Goal: Obtain resource: Download file/media

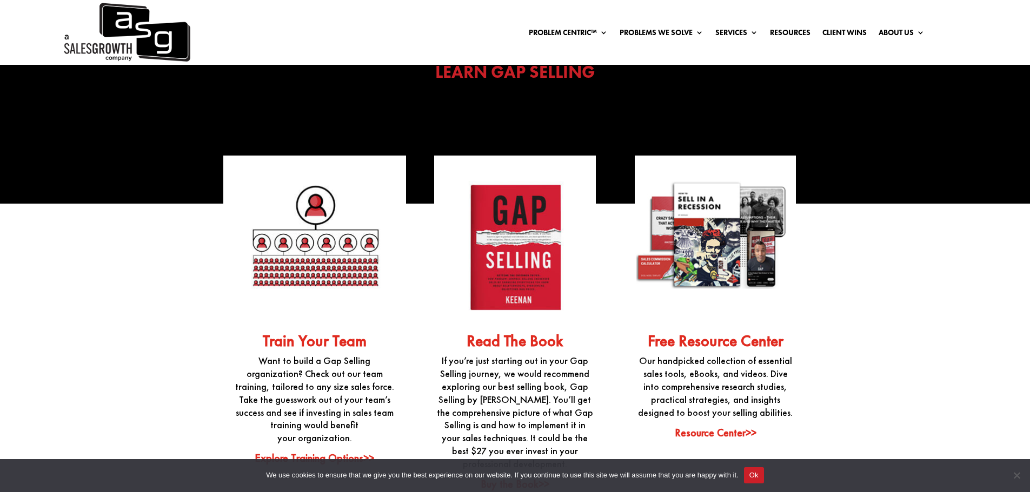
scroll to position [2757, 0]
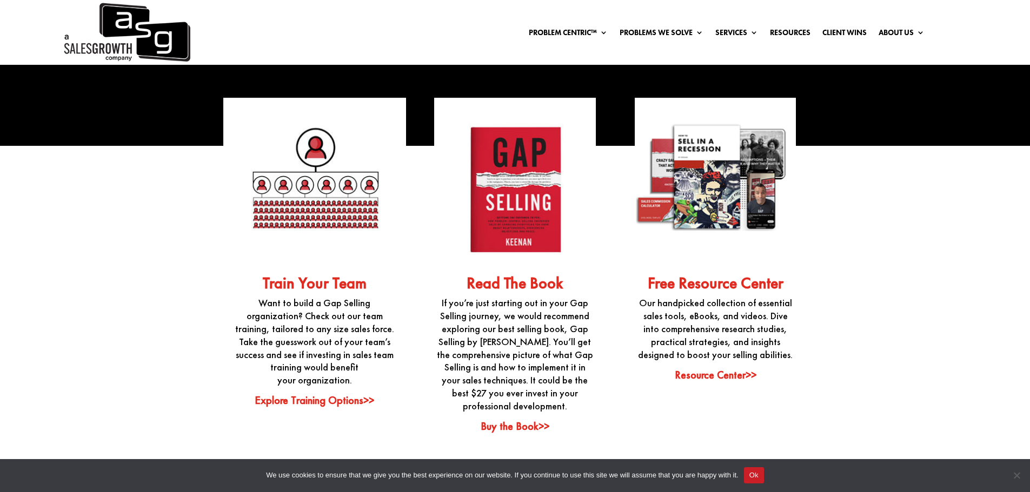
click at [700, 275] on link "Free Resource Center" at bounding box center [716, 283] width 136 height 21
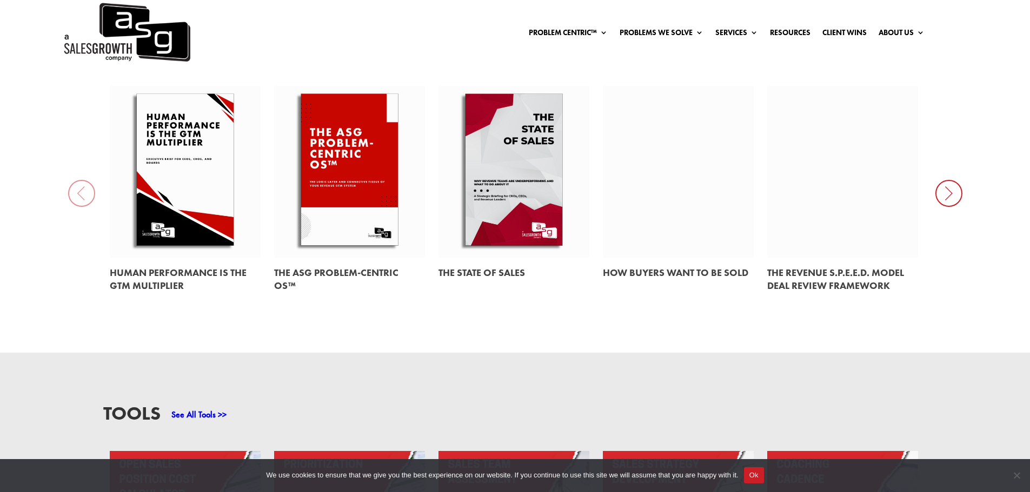
scroll to position [811, 0]
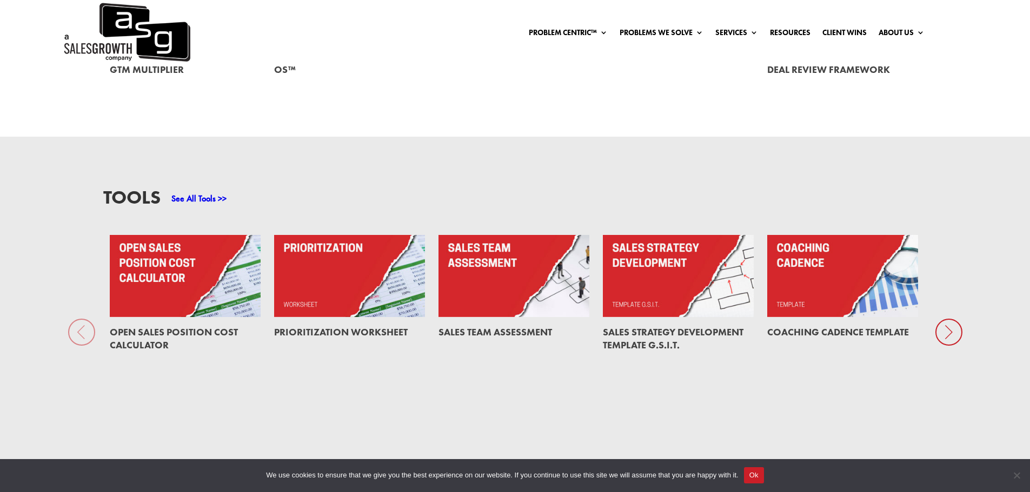
click at [860, 302] on link at bounding box center [842, 276] width 151 height 82
click at [950, 336] on icon at bounding box center [948, 332] width 27 height 27
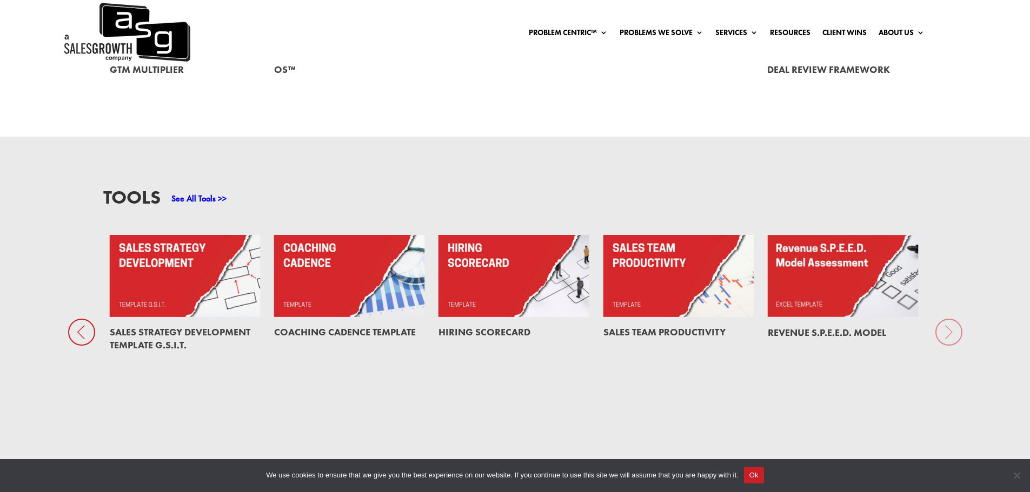
click at [950, 336] on div "Tools See All Tools >> Open Sales Position Cost Calculator Prioritization Works…" at bounding box center [515, 309] width 1030 height 344
click at [190, 197] on link "See All Tools >>" at bounding box center [198, 198] width 55 height 11
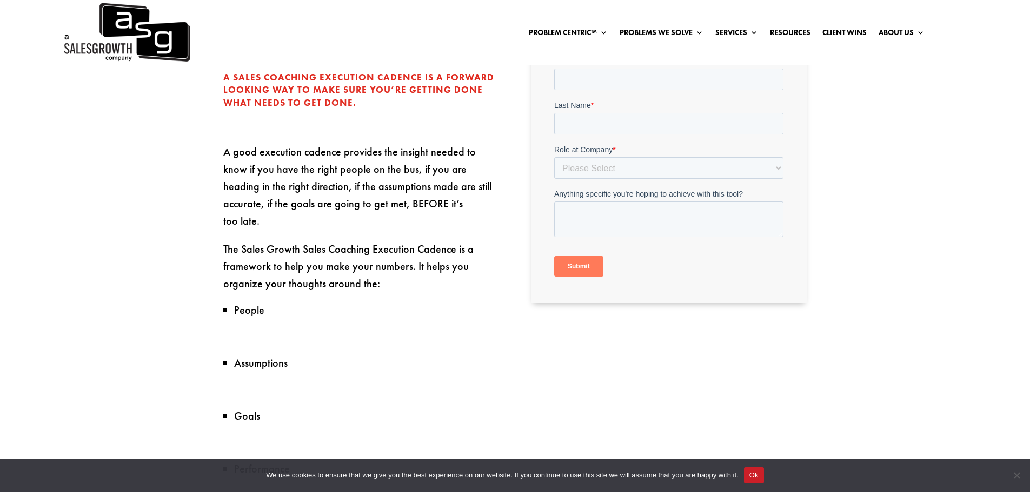
scroll to position [378, 0]
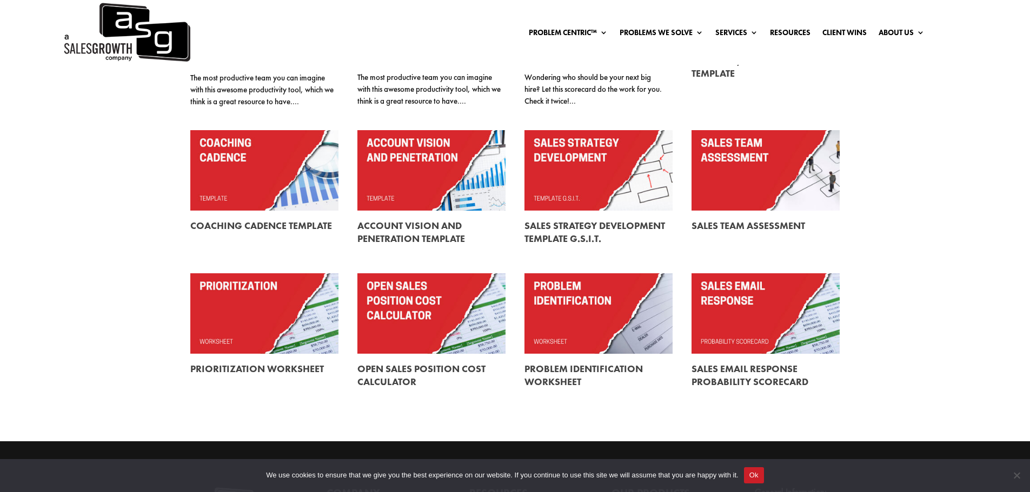
scroll to position [233, 0]
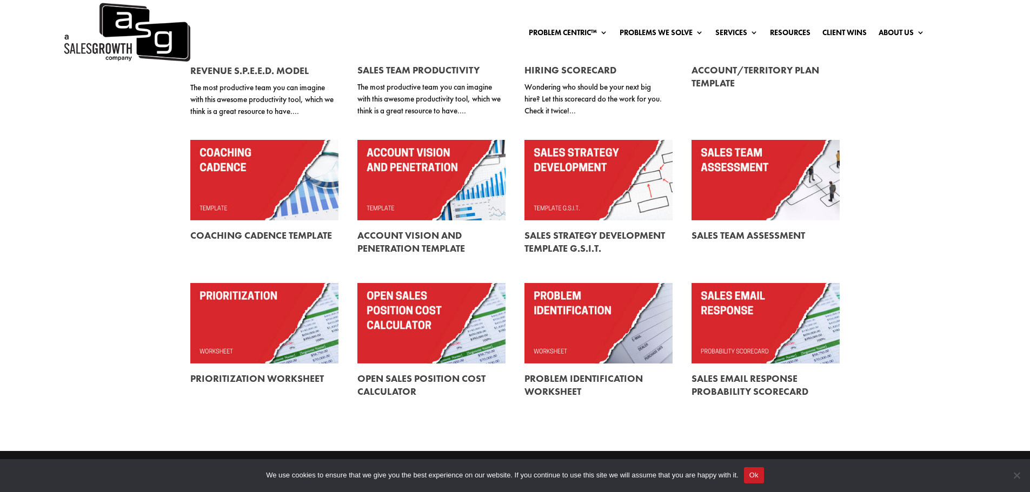
click at [239, 184] on link at bounding box center [264, 180] width 148 height 81
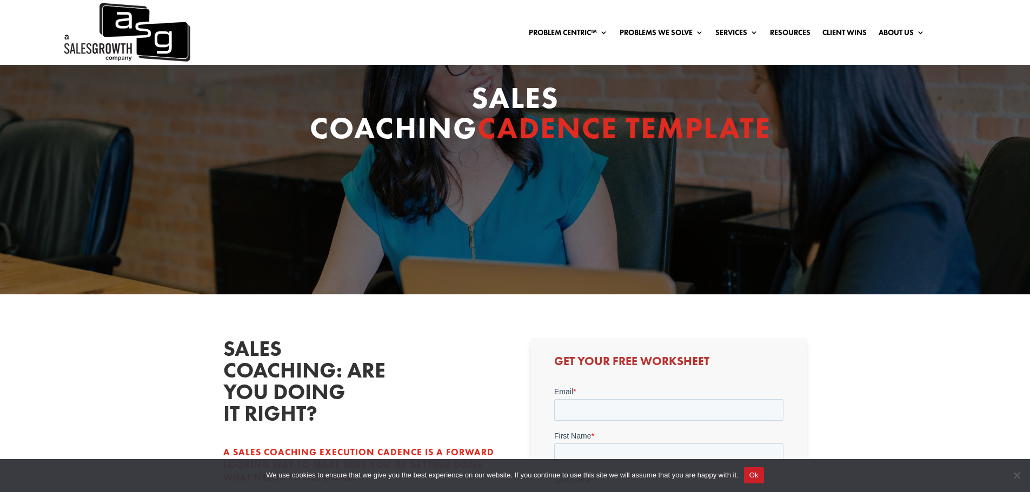
scroll to position [324, 0]
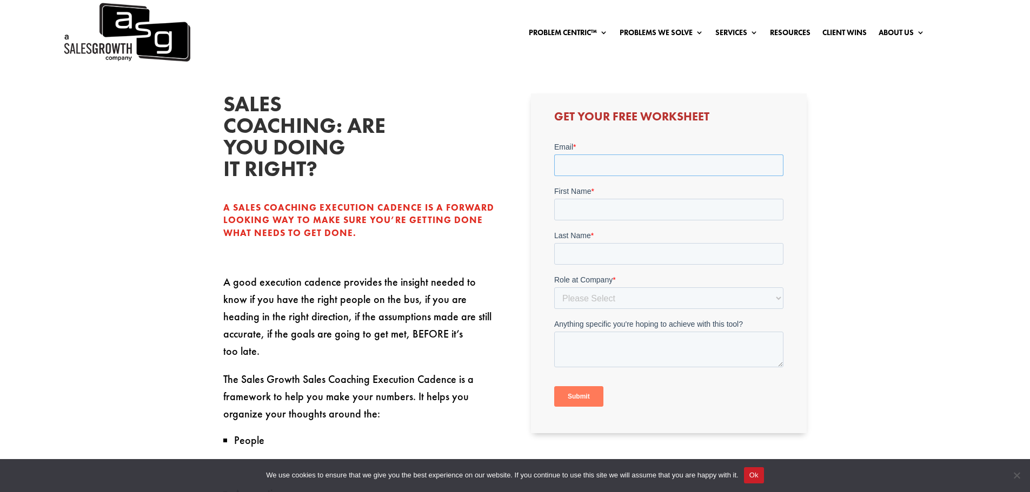
click at [583, 172] on input "Email *" at bounding box center [668, 166] width 229 height 22
type input "[PERSON_NAME][EMAIL_ADDRESS][DOMAIN_NAME]"
click at [614, 191] on label "First Name *" at bounding box center [668, 191] width 229 height 11
click at [614, 199] on input "First Name *" at bounding box center [668, 210] width 229 height 22
click at [598, 201] on input "First Name *" at bounding box center [668, 210] width 229 height 22
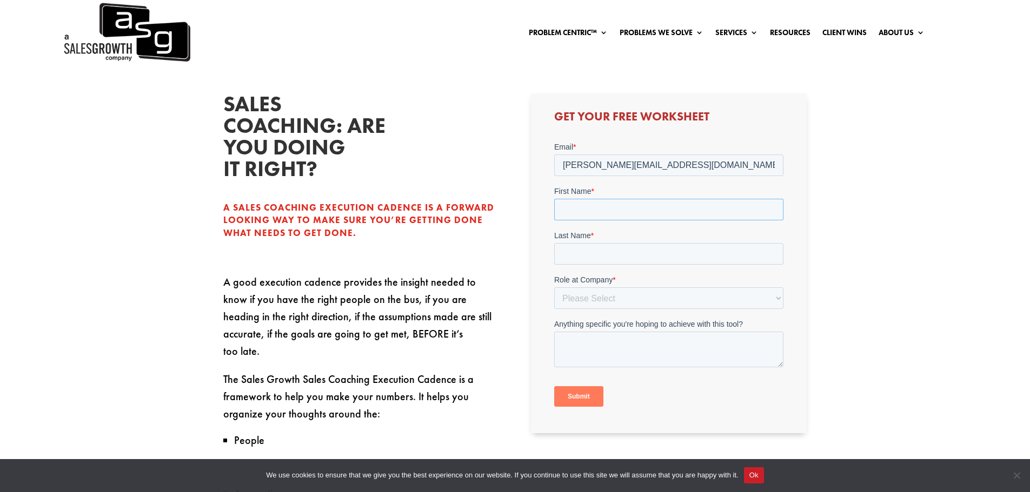
type input "[PERSON_NAME]"
click at [588, 261] on input "Last Name *" at bounding box center [668, 254] width 229 height 22
type input "[PERSON_NAME]"
click at [601, 296] on select "Please Select C-Level (CRO, CSO, etc) Senior Leadership (VP of Sales, VP of Ena…" at bounding box center [668, 299] width 229 height 22
select select "Other"
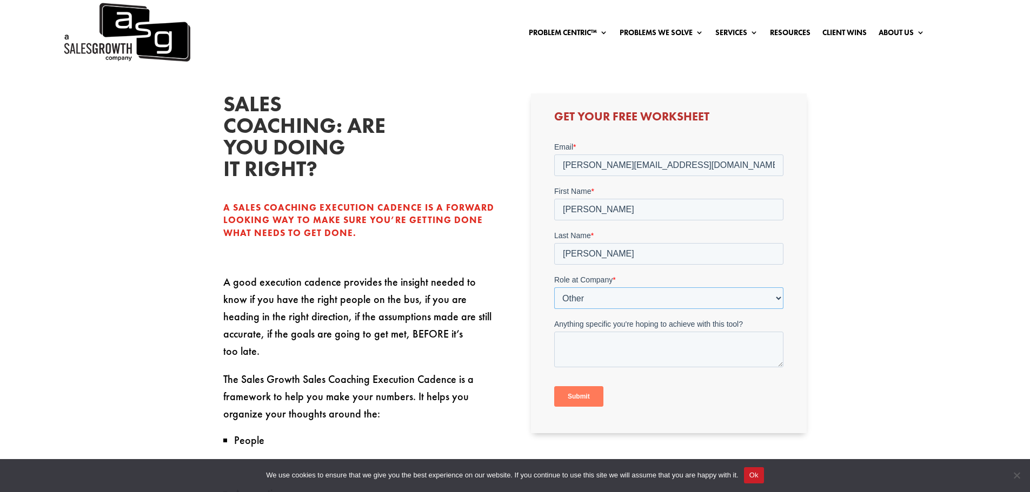
click at [554, 288] on select "Please Select C-Level (CRO, CSO, etc) Senior Leadership (VP of Sales, VP of Ena…" at bounding box center [668, 299] width 229 height 22
click at [590, 347] on input "Company Role - Other (Please Specify) *" at bounding box center [668, 343] width 229 height 22
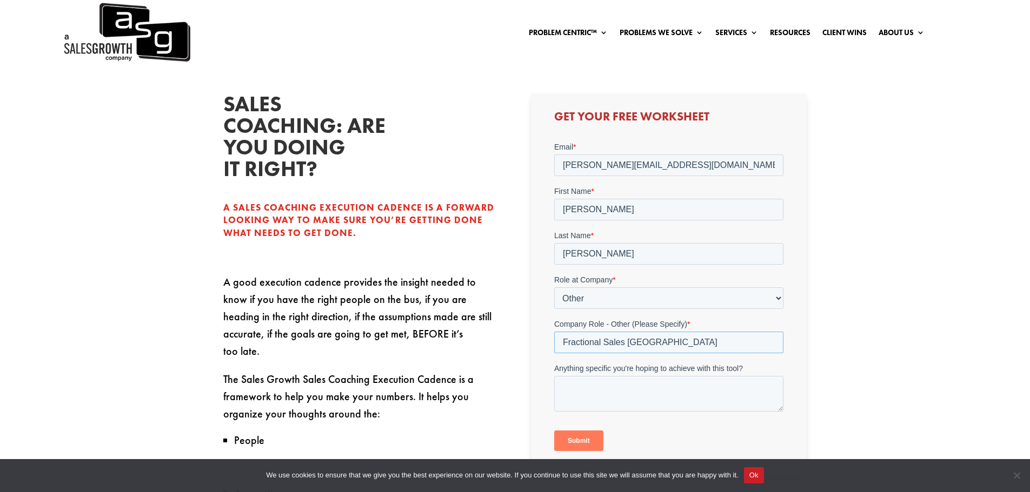
scroll to position [378, 0]
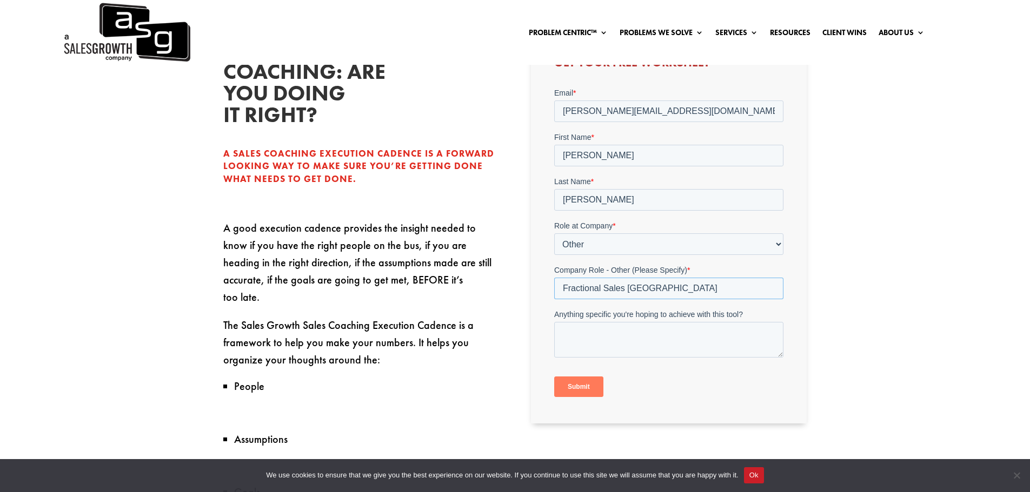
type input "Fractional Sales [GEOGRAPHIC_DATA]"
click at [589, 396] on input "Submit" at bounding box center [578, 387] width 49 height 21
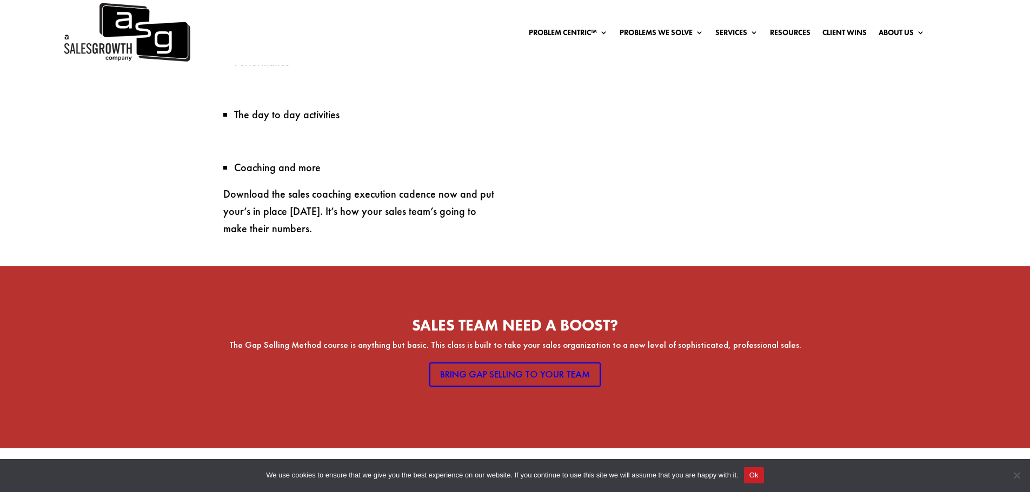
scroll to position [919, 0]
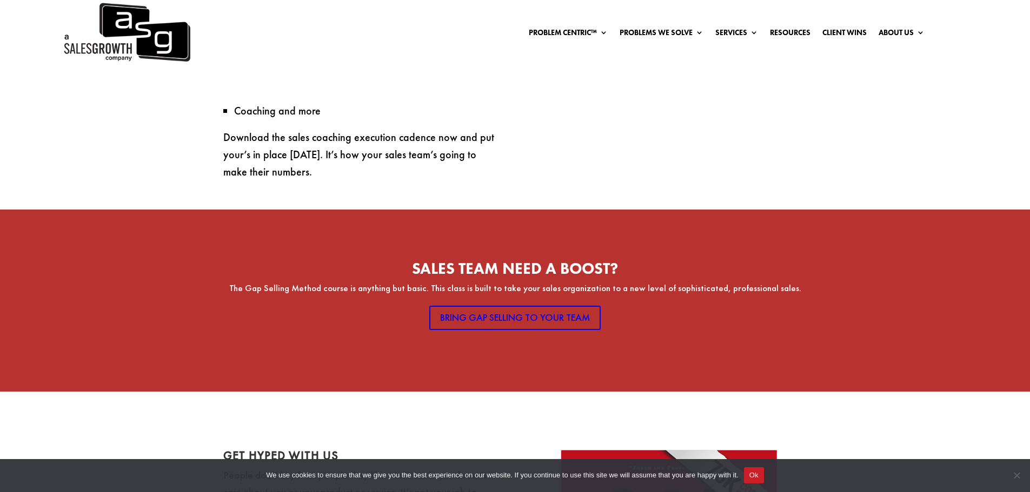
click at [756, 481] on button "Ok" at bounding box center [754, 476] width 20 height 16
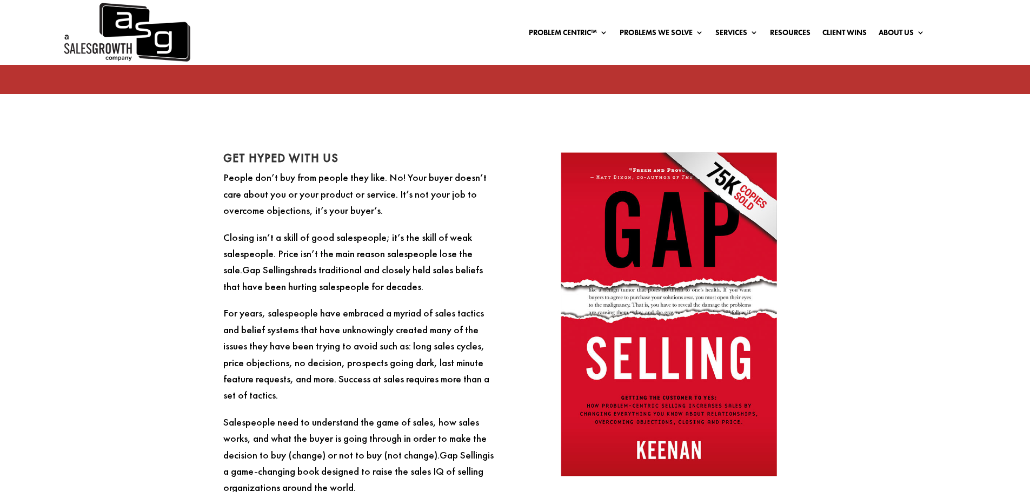
scroll to position [1243, 0]
